Goal: Check status: Check status

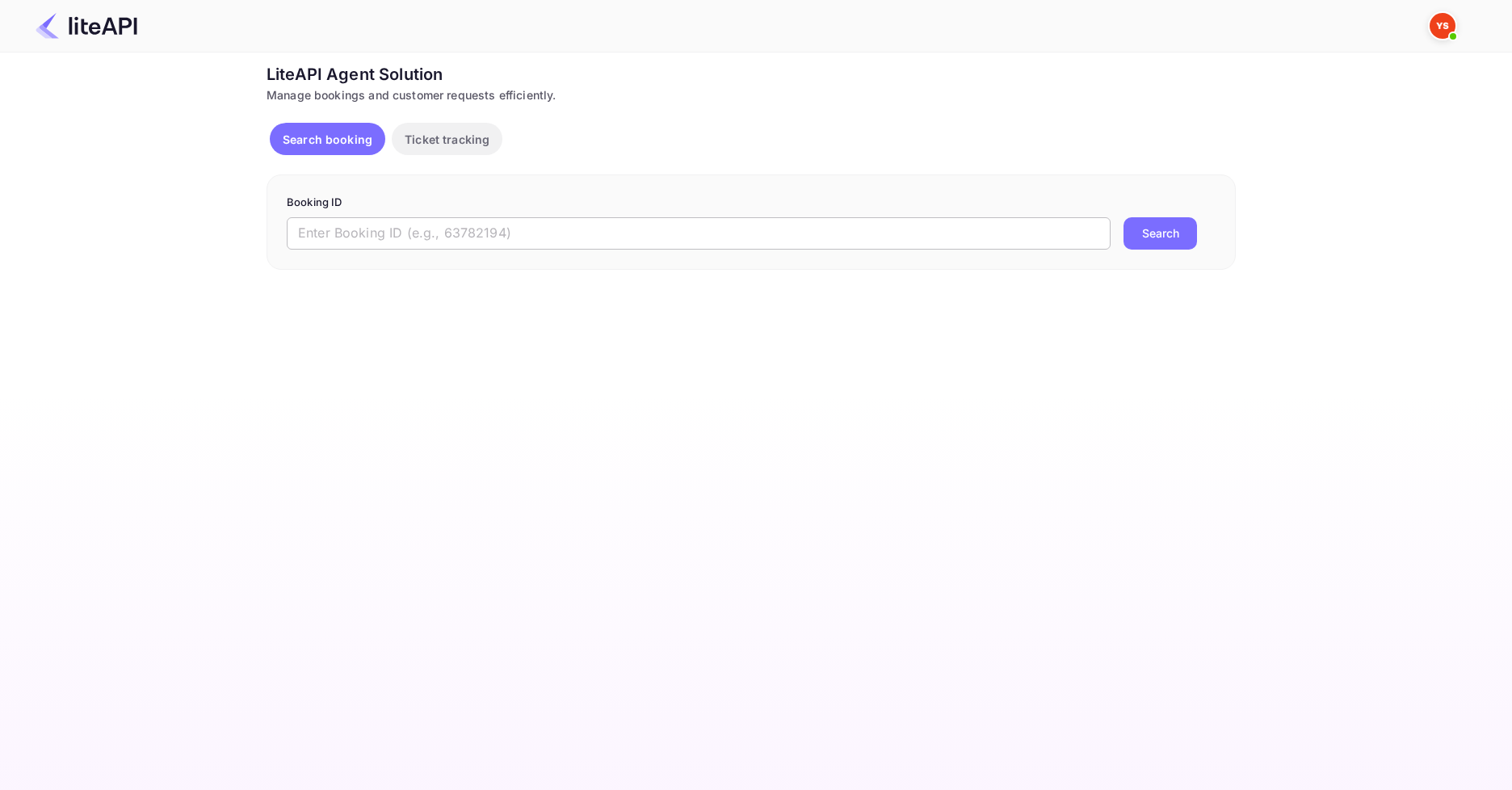
click at [570, 228] on input "text" at bounding box center [699, 233] width 824 height 32
paste input "8453201"
type input "8453201"
click at [1176, 233] on button "Search" at bounding box center [1160, 233] width 74 height 32
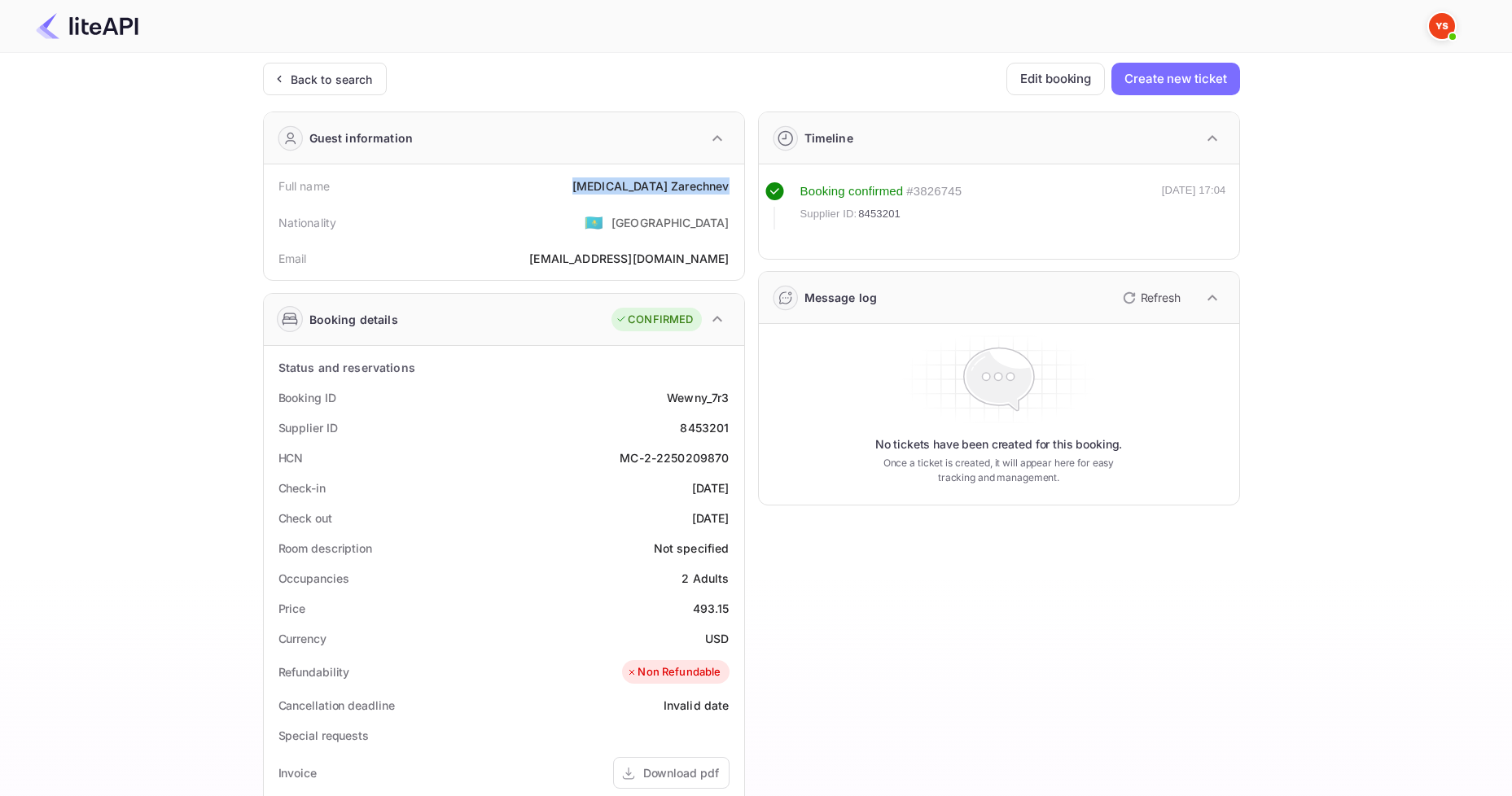
drag, startPoint x: 596, startPoint y: 175, endPoint x: 731, endPoint y: 189, distance: 135.7
click at [731, 189] on div "Full name [MEDICAL_DATA][PERSON_NAME]" at bounding box center [504, 186] width 467 height 30
copy div "[MEDICAL_DATA][PERSON_NAME]"
drag, startPoint x: 695, startPoint y: 610, endPoint x: 737, endPoint y: 609, distance: 42.0
click at [737, 609] on div "Price 493.15" at bounding box center [504, 609] width 467 height 30
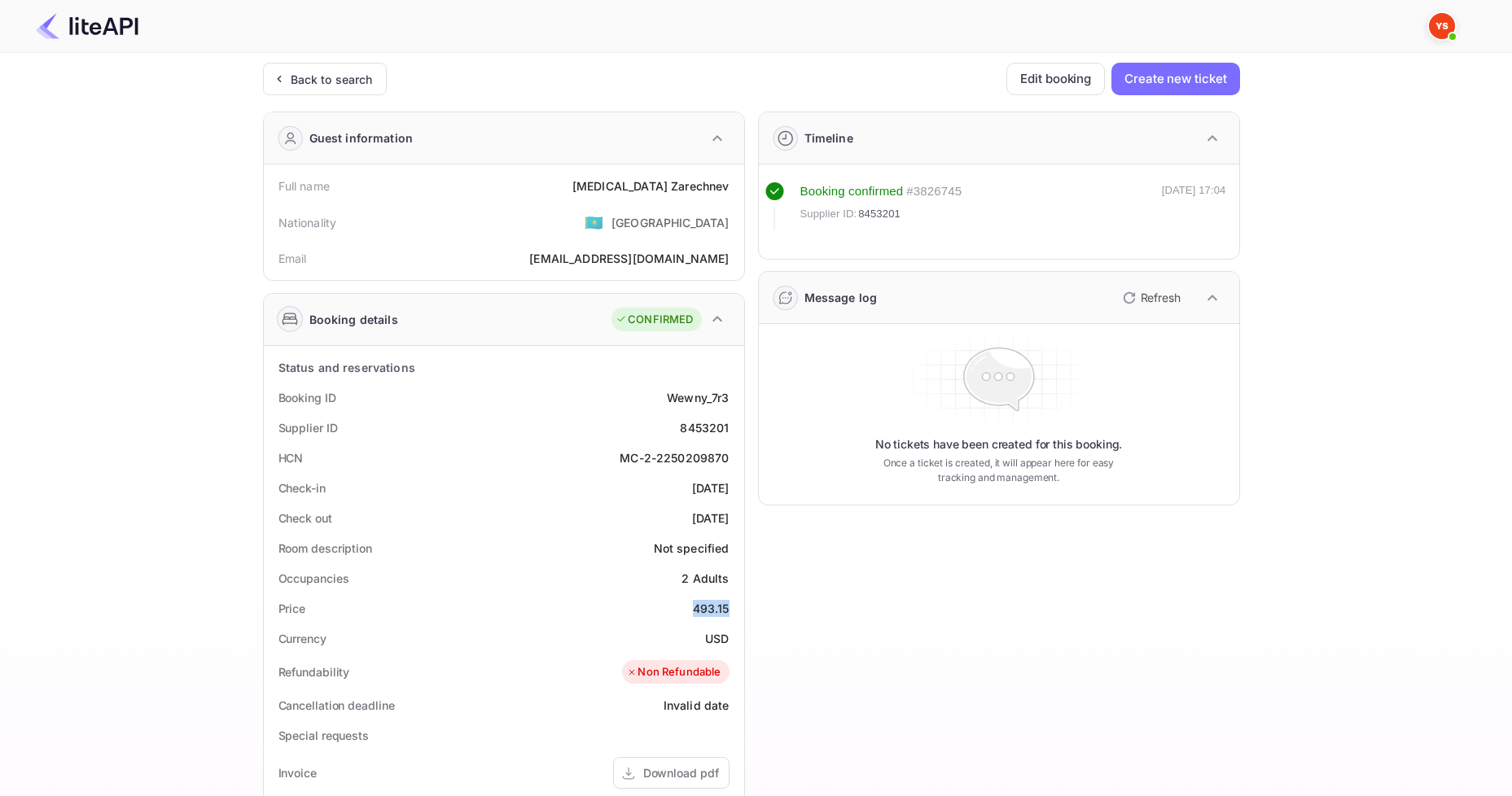
copy div "493.15"
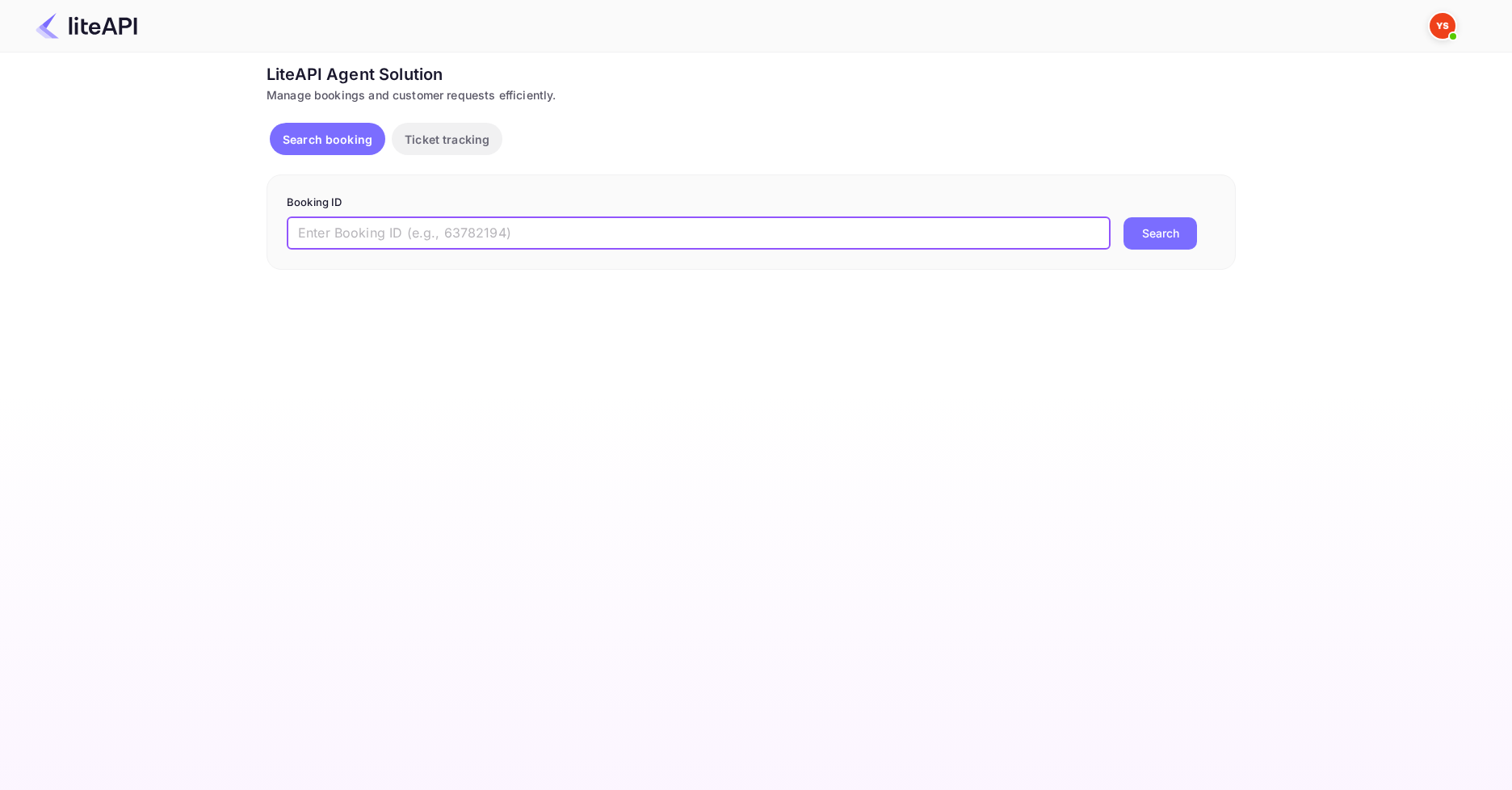
click at [805, 240] on input "text" at bounding box center [699, 233] width 824 height 32
paste input "8507938"
type input "8507938"
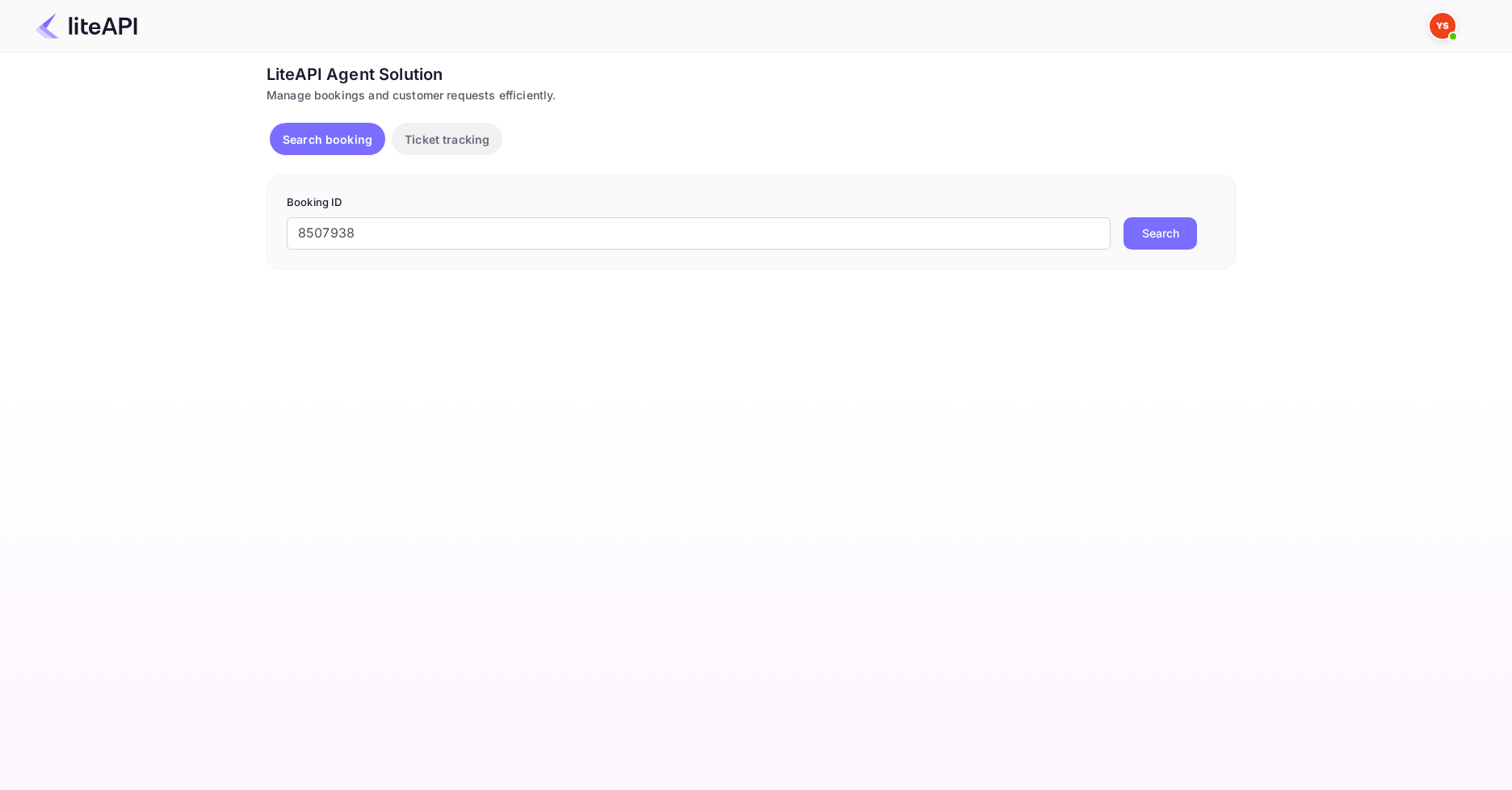
click at [1176, 243] on button "Search" at bounding box center [1160, 233] width 74 height 32
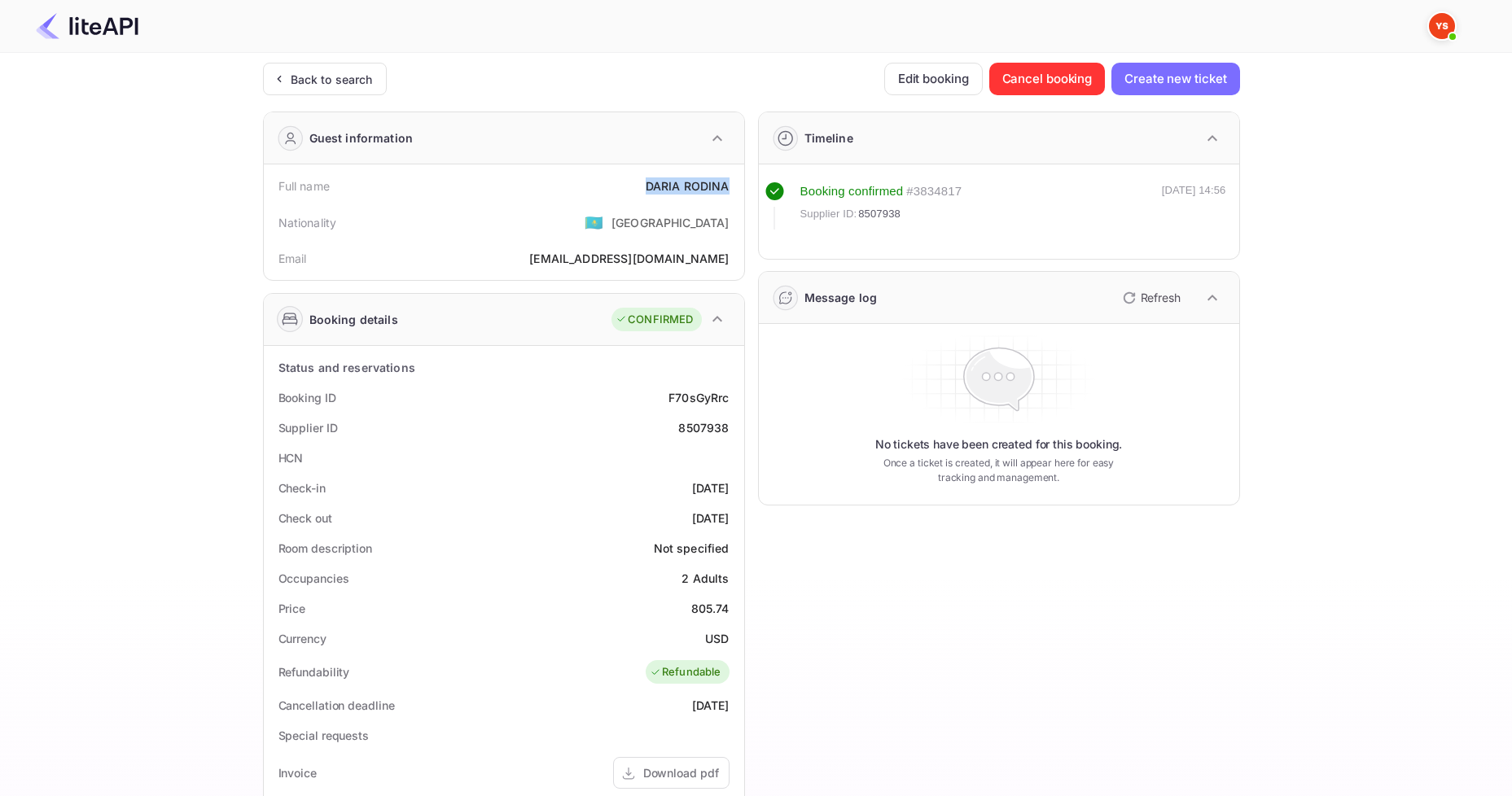
drag, startPoint x: 638, startPoint y: 186, endPoint x: 729, endPoint y: 179, distance: 91.3
click at [729, 179] on div "Full name DARIA RODINA" at bounding box center [504, 186] width 467 height 30
click at [284, 64] on div "Back to search" at bounding box center [325, 79] width 124 height 32
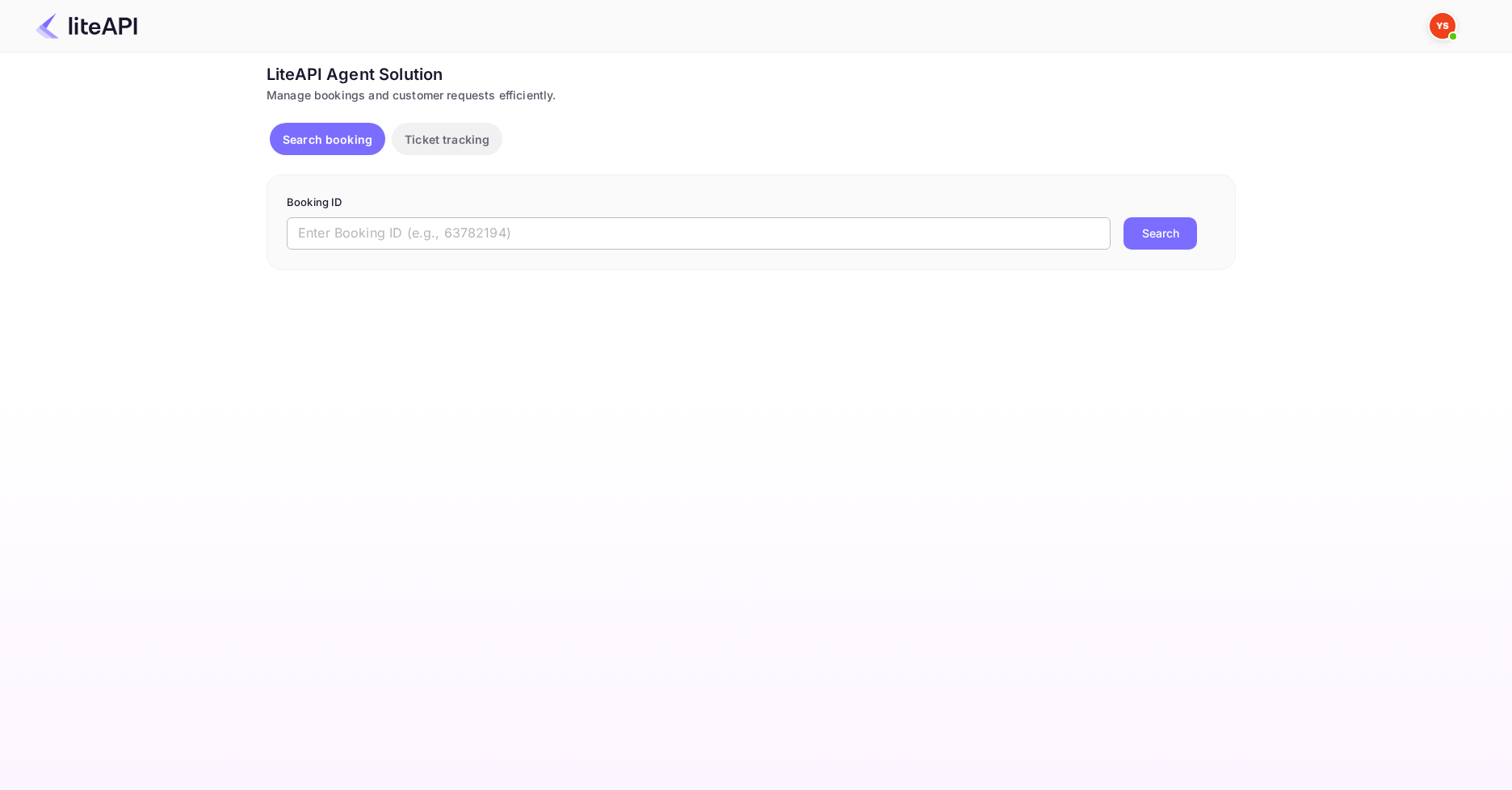
click at [522, 230] on input "text" at bounding box center [699, 233] width 824 height 32
paste input "8507938"
type input "8507938"
click at [1144, 242] on button "Search" at bounding box center [1160, 233] width 74 height 32
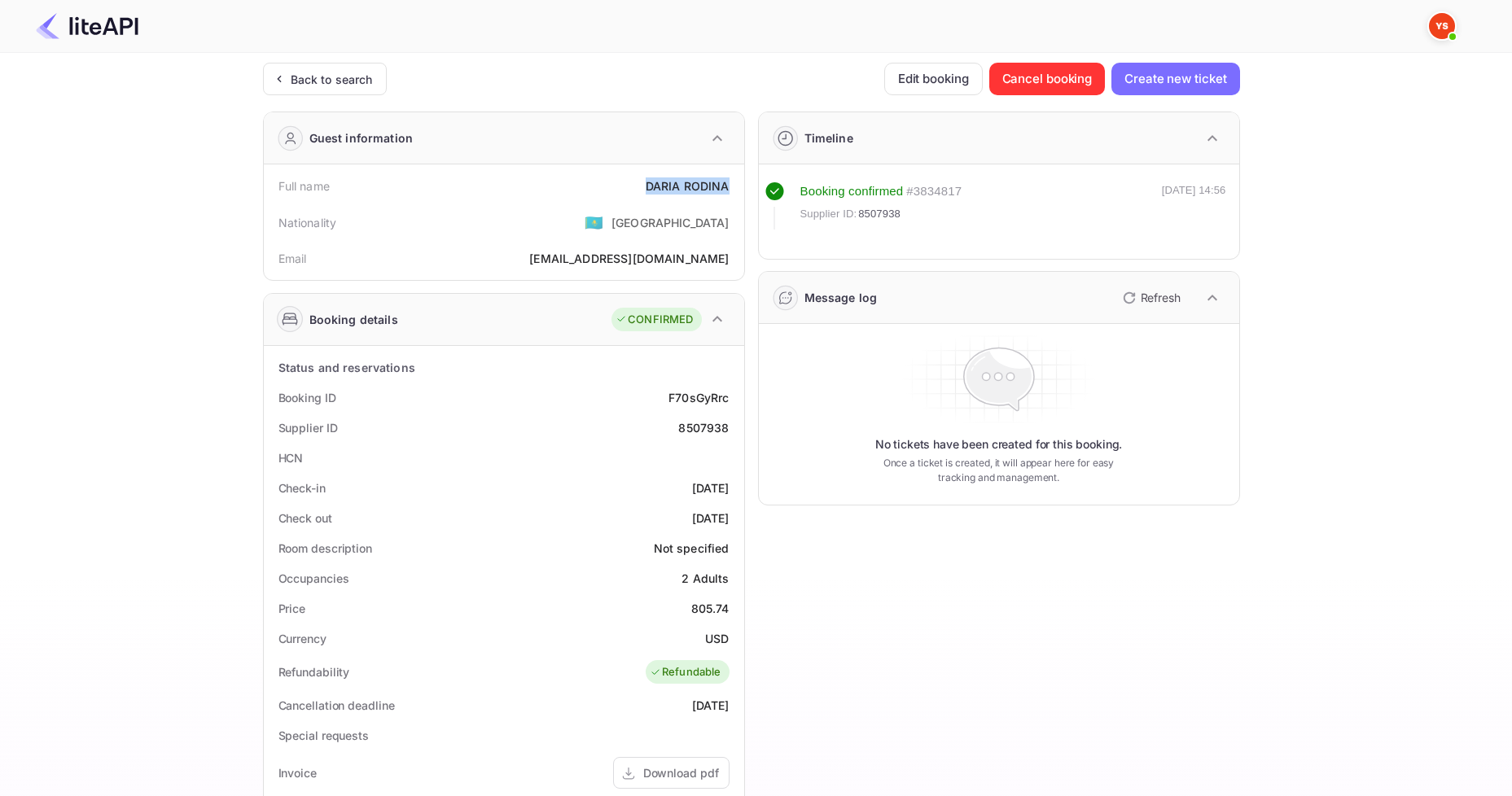
drag, startPoint x: 640, startPoint y: 183, endPoint x: 735, endPoint y: 182, distance: 95.0
click at [735, 182] on div "Full name DARIA RODINA" at bounding box center [504, 186] width 467 height 30
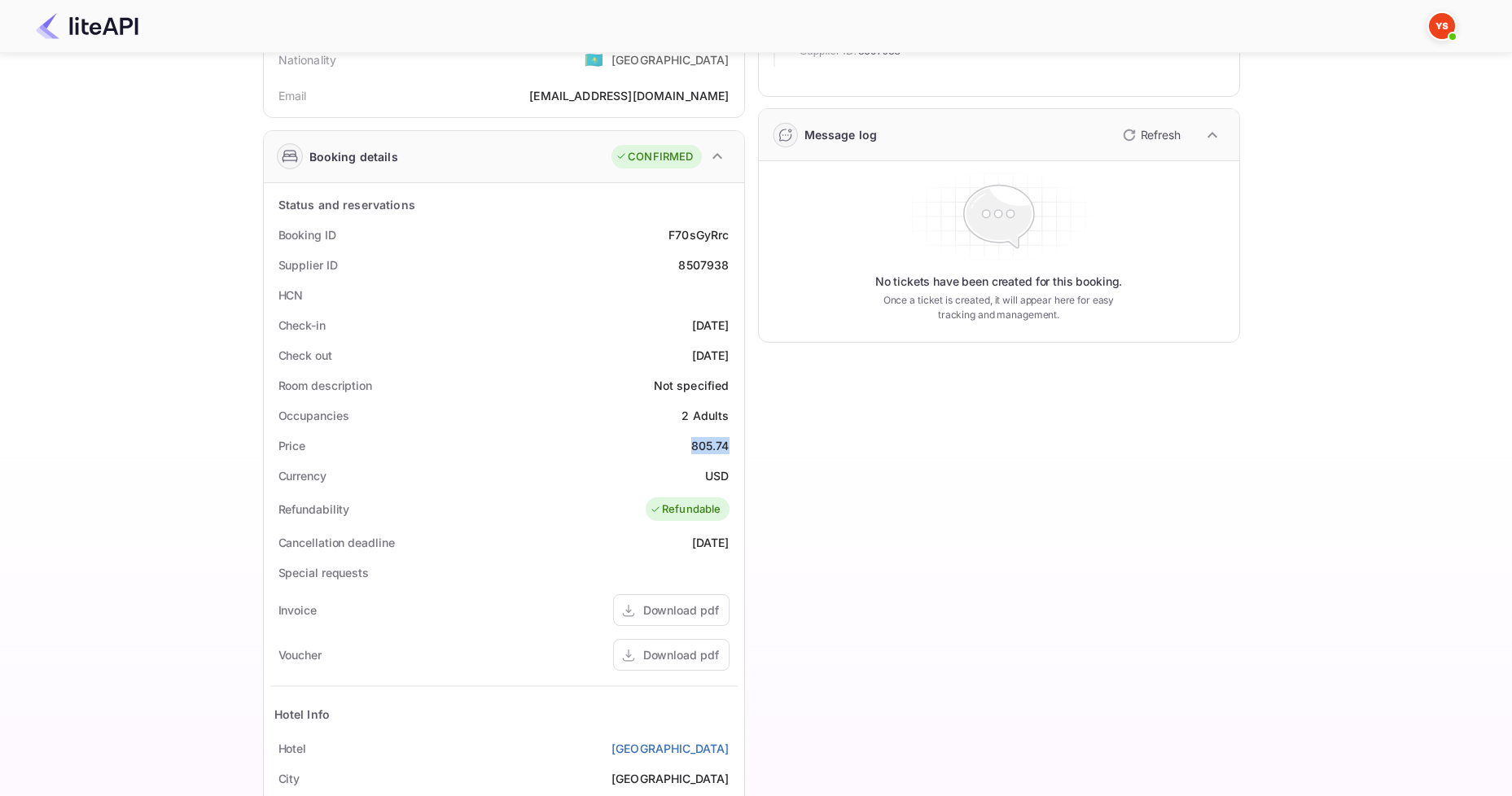
drag, startPoint x: 676, startPoint y: 442, endPoint x: 737, endPoint y: 443, distance: 61.0
click at [737, 444] on div "Price 805.74" at bounding box center [504, 446] width 467 height 30
copy div "805.74"
